Goal: Information Seeking & Learning: Learn about a topic

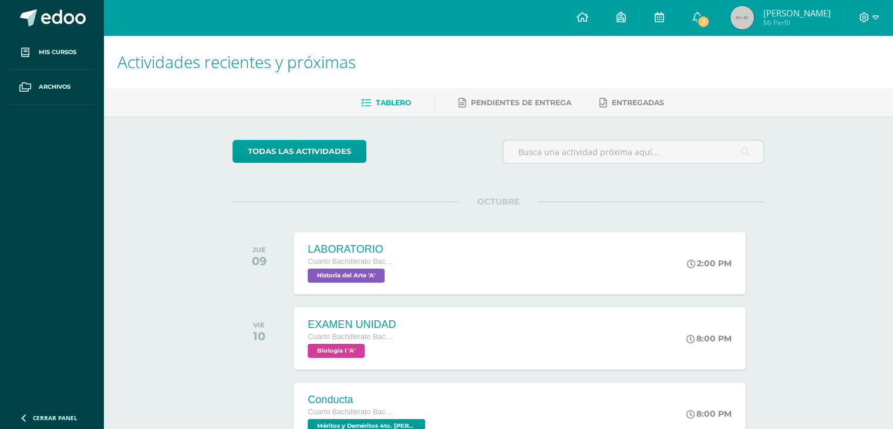
click at [543, 338] on div "EXAMEN UNIDAD Cuarto Bachillerato Bachillerato en CCLL con Orientación en Diseñ…" at bounding box center [520, 338] width 452 height 62
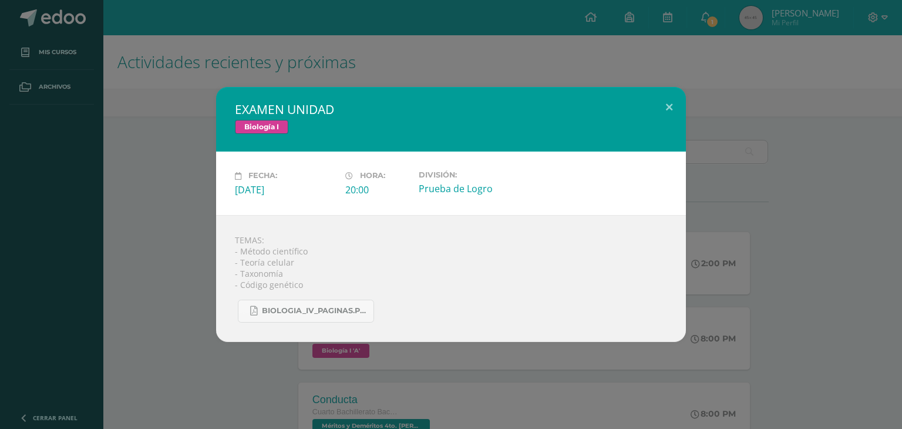
click at [543, 338] on div "TEMAS: - Método científico - Teoría celular - Taxonomía - Código genético BIOLO…" at bounding box center [451, 278] width 470 height 127
click at [556, 351] on div "EXAMEN UNIDAD Biología I Fecha: Viernes 10 de Octubre Hora: 20:00 División: TEM…" at bounding box center [451, 214] width 902 height 429
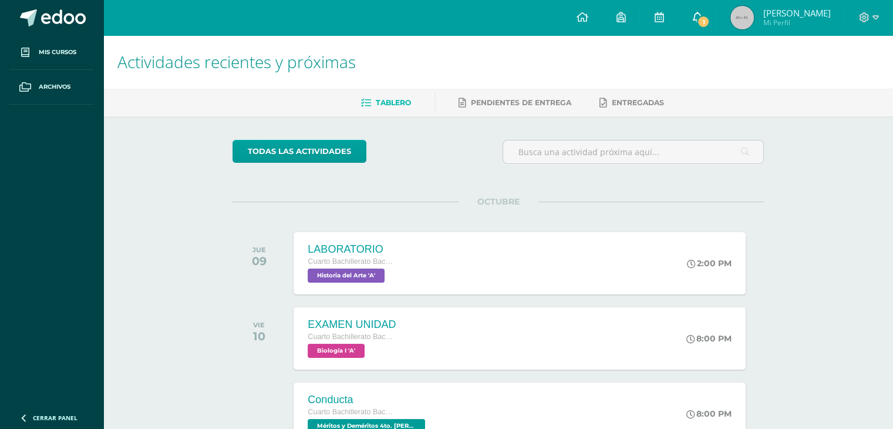
click at [692, 14] on icon at bounding box center [696, 17] width 9 height 11
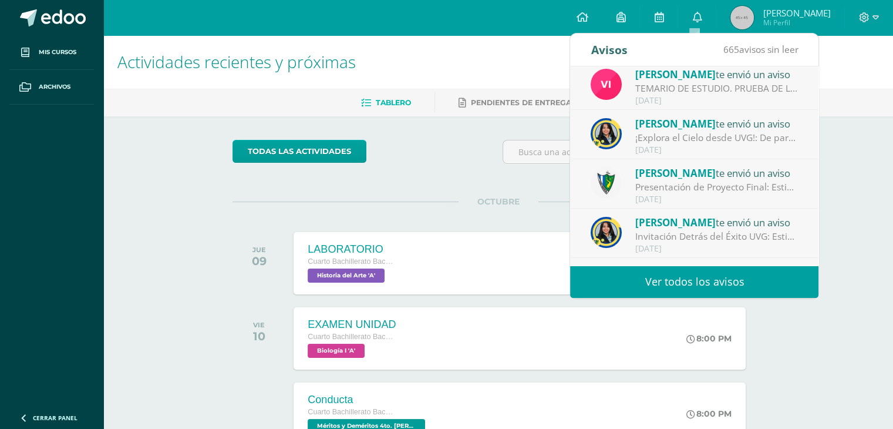
scroll to position [195, 0]
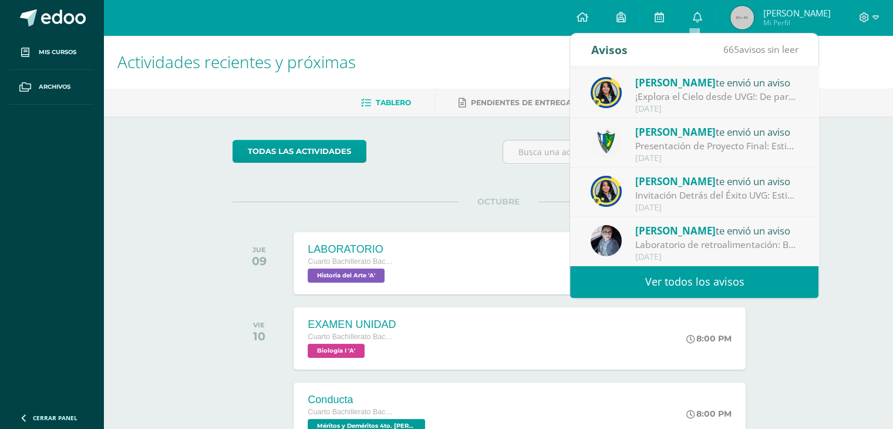
click at [707, 270] on link "Ver todos los avisos" at bounding box center [694, 281] width 248 height 32
click at [715, 275] on link "Ver todos los avisos" at bounding box center [694, 281] width 248 height 32
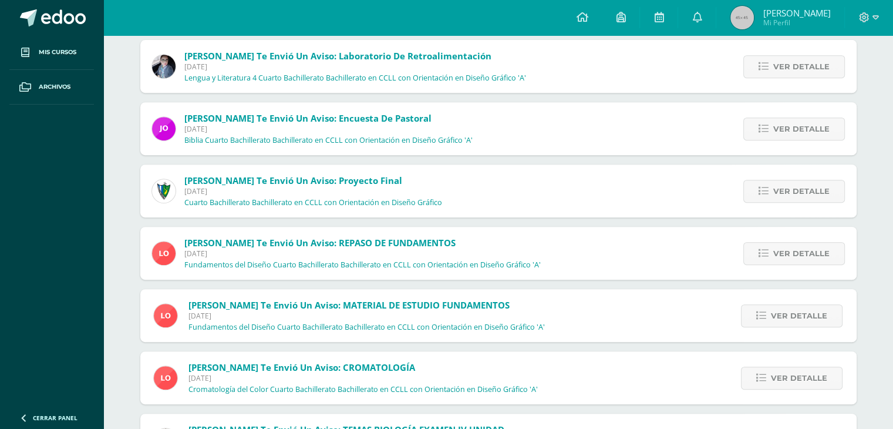
scroll to position [524, 0]
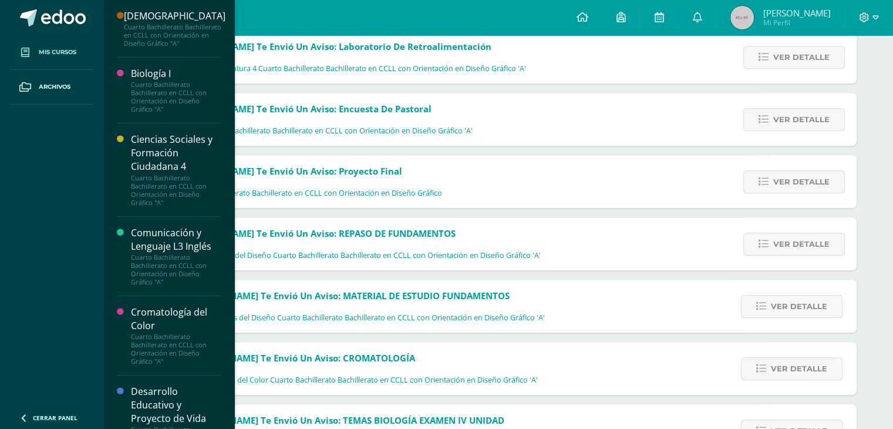
click at [48, 57] on link "Mis cursos" at bounding box center [51, 52] width 85 height 35
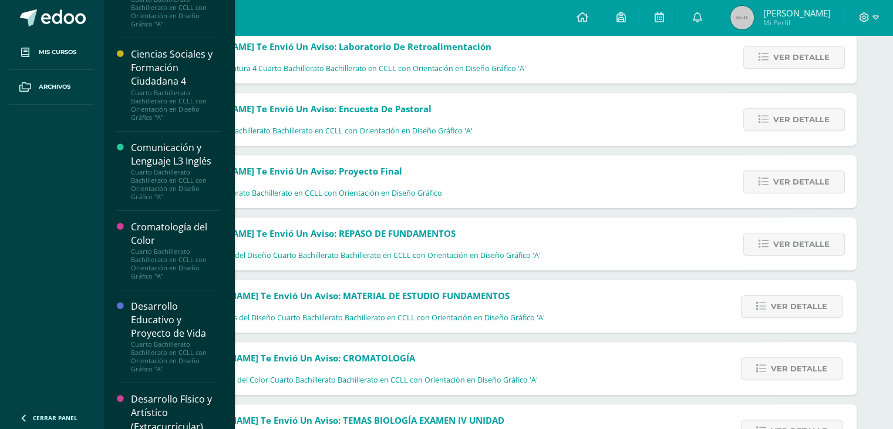
scroll to position [235, 0]
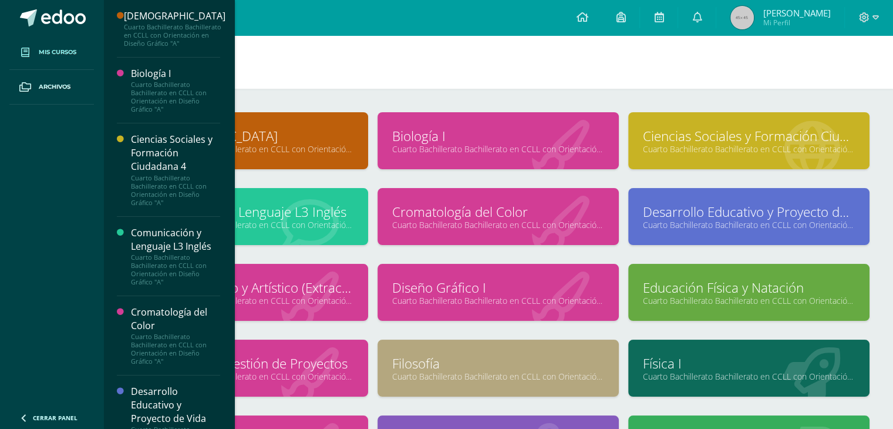
click at [36, 52] on link "Mis cursos" at bounding box center [51, 52] width 85 height 35
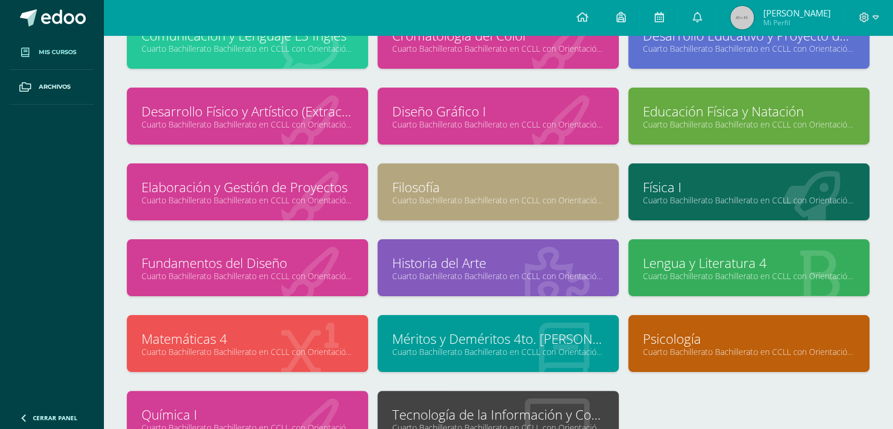
scroll to position [194, 0]
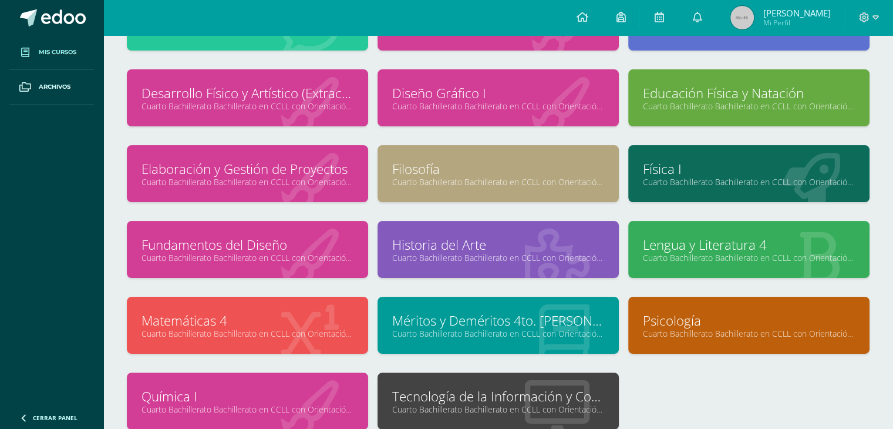
click at [446, 235] on link "Historia del Arte" at bounding box center [498, 244] width 212 height 18
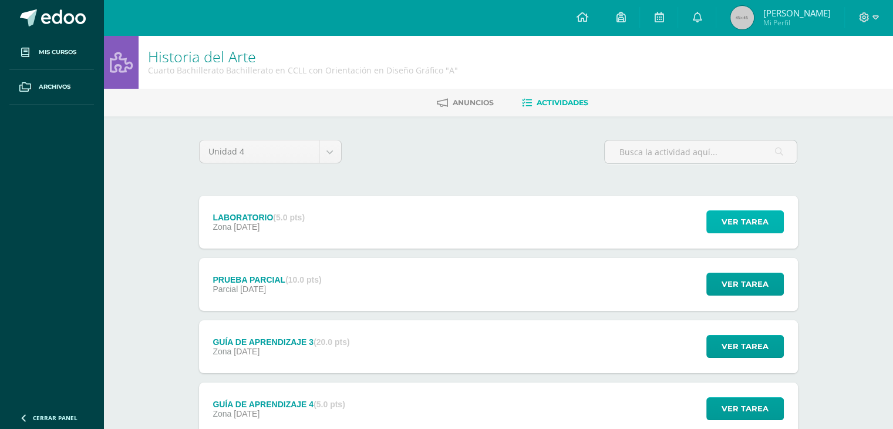
click at [740, 224] on span "Ver tarea" at bounding box center [745, 222] width 47 height 22
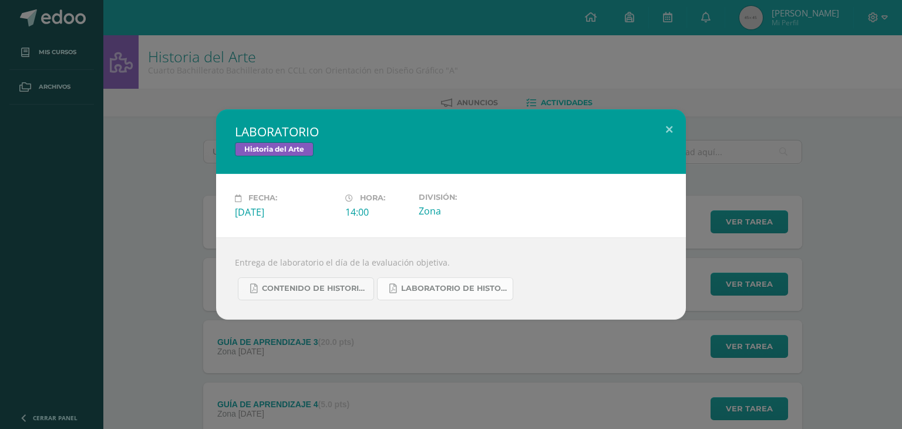
click at [421, 285] on span "LABORATORIO DE HISTORIA DEL ARTE.pdf" at bounding box center [454, 288] width 106 height 9
